Goal: Transaction & Acquisition: Subscribe to service/newsletter

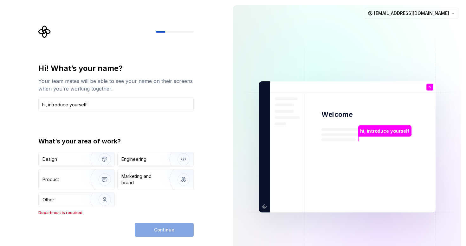
drag, startPoint x: 108, startPoint y: 106, endPoint x: 14, endPoint y: 98, distance: 94.1
click at [14, 98] on div "Hi! What’s your name? Your team mates will be able to see your name on their sc…" at bounding box center [114, 147] width 228 height 294
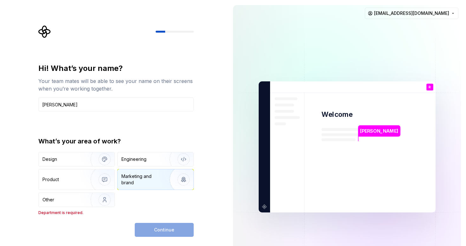
type input "[PERSON_NAME]"
click at [153, 182] on div "Marketing and brand" at bounding box center [142, 179] width 43 height 13
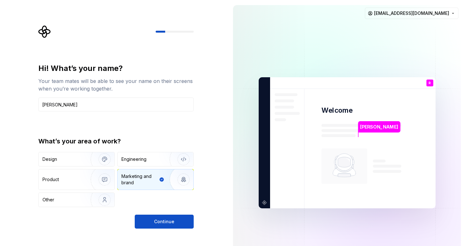
click at [153, 182] on div "Marketing and brand" at bounding box center [139, 179] width 36 height 13
click at [162, 178] on img "button" at bounding box center [179, 179] width 41 height 42
click at [184, 178] on img "button" at bounding box center [179, 179] width 41 height 42
click at [163, 179] on img "button" at bounding box center [179, 179] width 41 height 42
click at [105, 179] on img "button" at bounding box center [100, 179] width 41 height 42
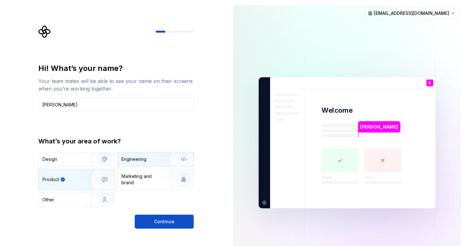
click at [147, 158] on div "Engineering" at bounding box center [146, 159] width 50 height 6
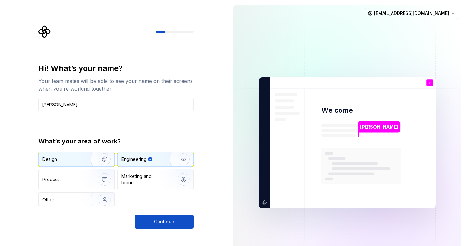
click at [107, 160] on img "button" at bounding box center [100, 159] width 41 height 42
click at [154, 156] on div "Engineering" at bounding box center [146, 159] width 50 height 6
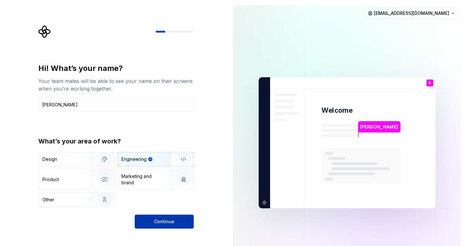
click at [158, 220] on span "Continue" at bounding box center [164, 222] width 20 height 6
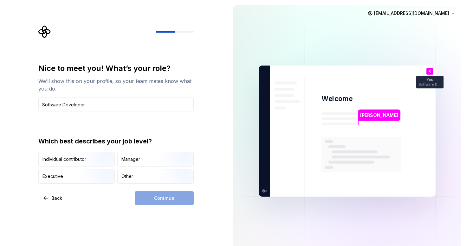
type input "Software Developer"
click at [160, 125] on div "Nice to meet you! What’s your role? We’ll show this on your profile, so your te…" at bounding box center [115, 123] width 155 height 120
click at [160, 105] on input "Software Developer" at bounding box center [115, 105] width 155 height 14
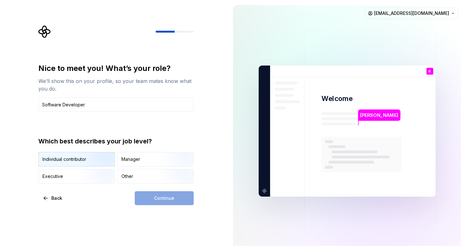
click at [91, 162] on img "button" at bounding box center [99, 167] width 41 height 42
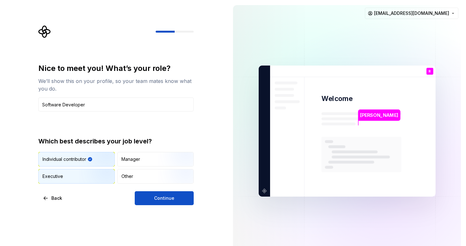
click at [91, 175] on img "button" at bounding box center [99, 184] width 41 height 42
click at [93, 158] on img "button" at bounding box center [99, 167] width 41 height 42
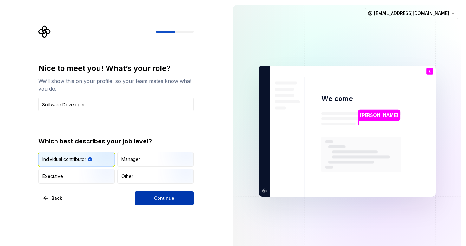
click at [154, 201] on button "Continue" at bounding box center [164, 198] width 59 height 14
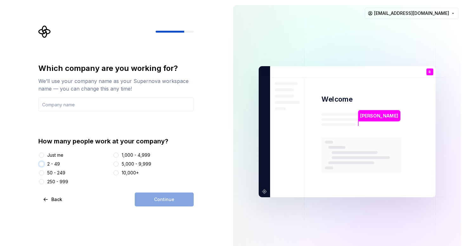
click at [41, 164] on button "2 - 49" at bounding box center [41, 164] width 5 height 5
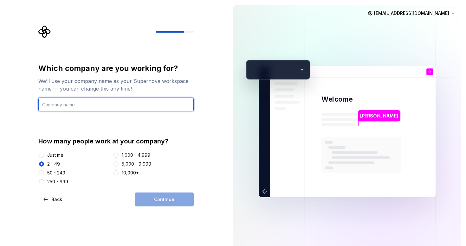
click at [100, 106] on input "text" at bounding box center [115, 105] width 155 height 14
drag, startPoint x: 62, startPoint y: 105, endPoint x: 20, endPoint y: 101, distance: 41.7
click at [20, 101] on div "Which company are you working for? We’ll use your company name as your Supernov…" at bounding box center [114, 132] width 228 height 264
paste input "ORLD COMPUTER SOLUTIONS (OPC) PRIVATE LIMITED"
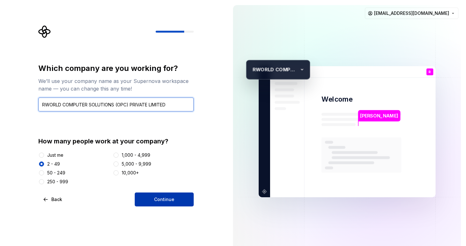
type input "RWORLD COMPUTER SOLUTIONS (OPC) PRIVATE LIMITED"
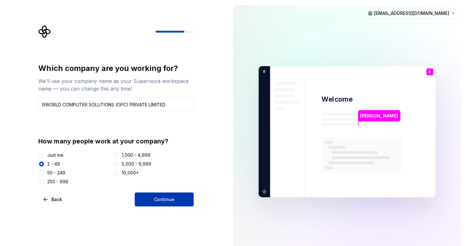
click at [158, 197] on span "Continue" at bounding box center [164, 199] width 20 height 6
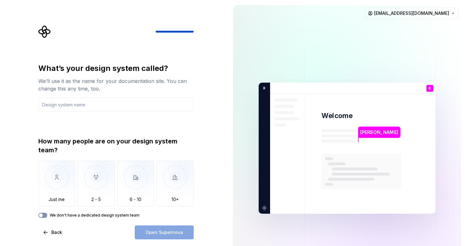
click at [44, 216] on button "We don't have a dedicated design system team" at bounding box center [42, 215] width 9 height 5
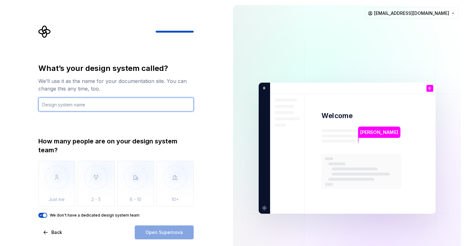
click at [91, 108] on input "text" at bounding box center [115, 105] width 155 height 14
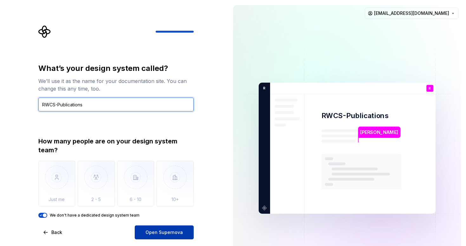
type input "RWCS-Publications"
click at [155, 234] on span "Open Supernova" at bounding box center [163, 232] width 37 height 6
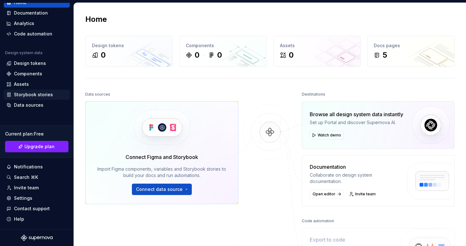
scroll to position [27, 0]
click at [40, 147] on span "Upgrade plan" at bounding box center [39, 147] width 30 height 6
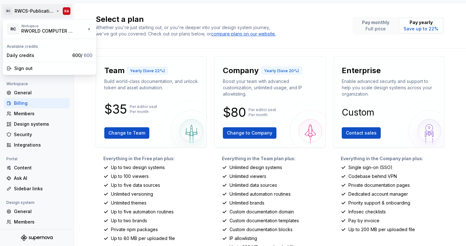
click at [32, 10] on html "RC RWCS-Publications RA Back Account Profile Authentication Notifications Works…" at bounding box center [233, 123] width 466 height 246
